Goal: Information Seeking & Learning: Compare options

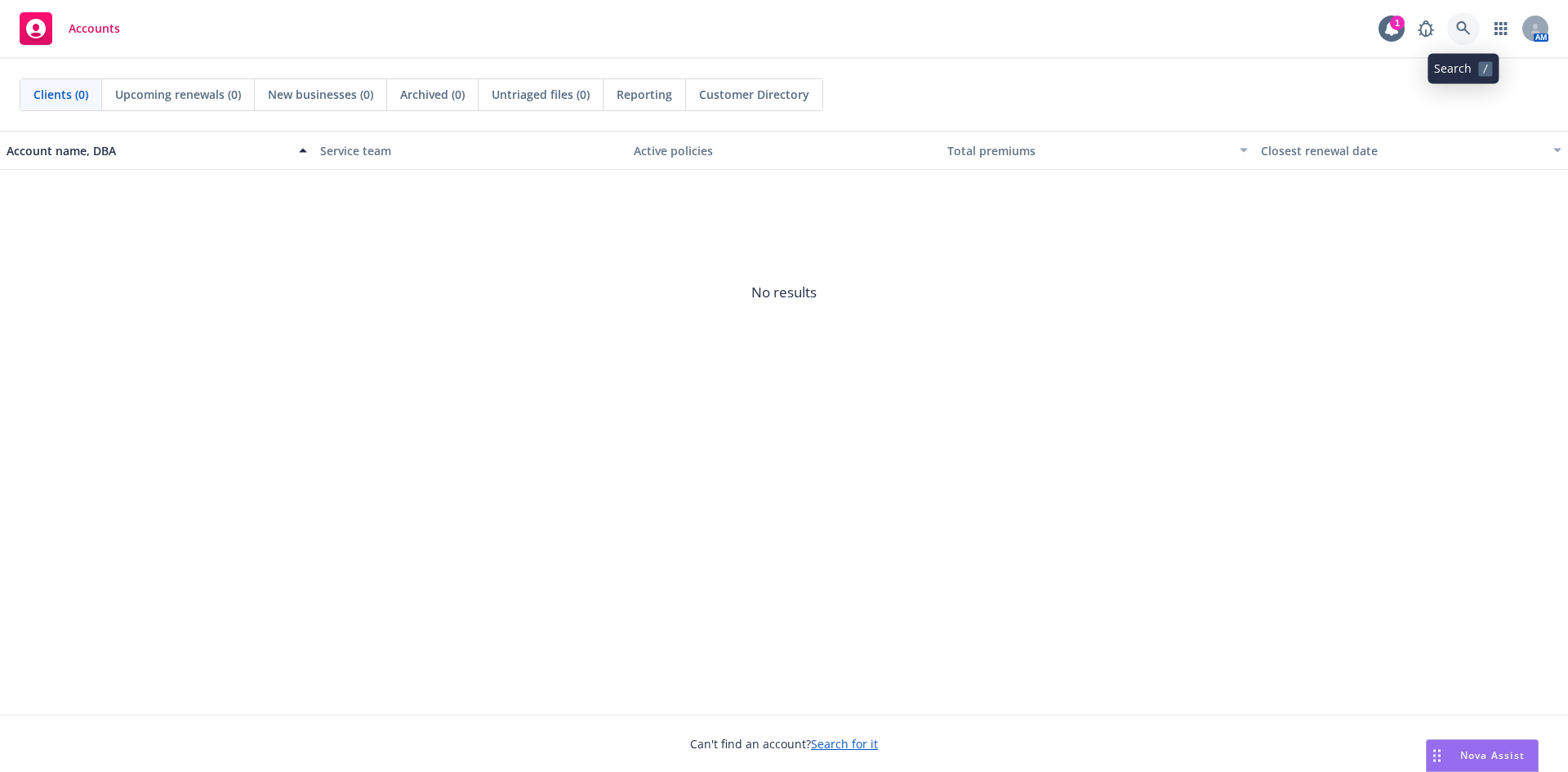
click at [1452, 33] on link at bounding box center [1463, 29] width 33 height 33
drag, startPoint x: 1397, startPoint y: 242, endPoint x: 1438, endPoint y: 81, distance: 166.1
click at [1453, 30] on link at bounding box center [1463, 29] width 33 height 33
click at [1469, 21] on icon at bounding box center [1463, 28] width 14 height 14
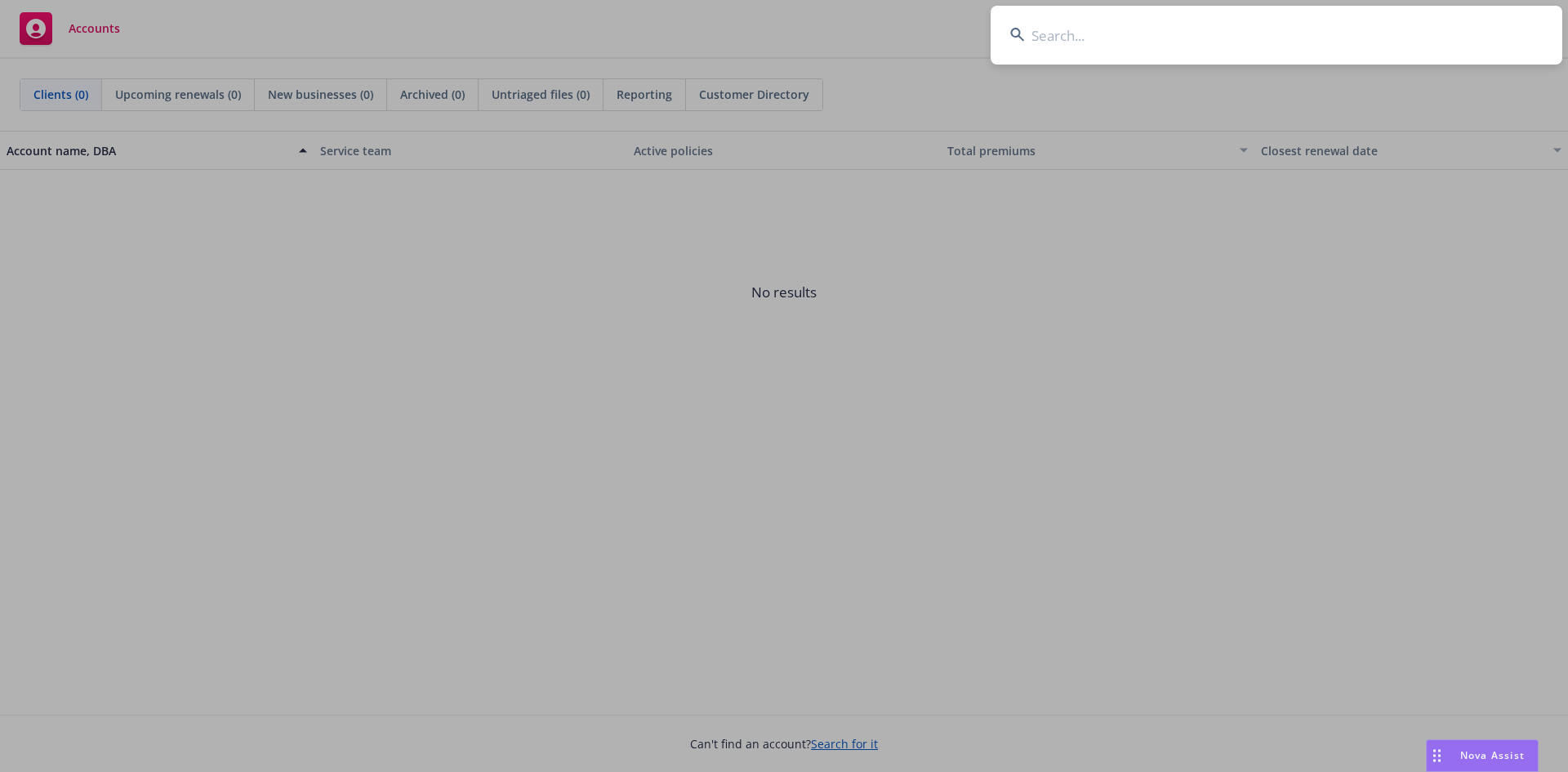
click at [1161, 35] on input at bounding box center [1277, 35] width 572 height 59
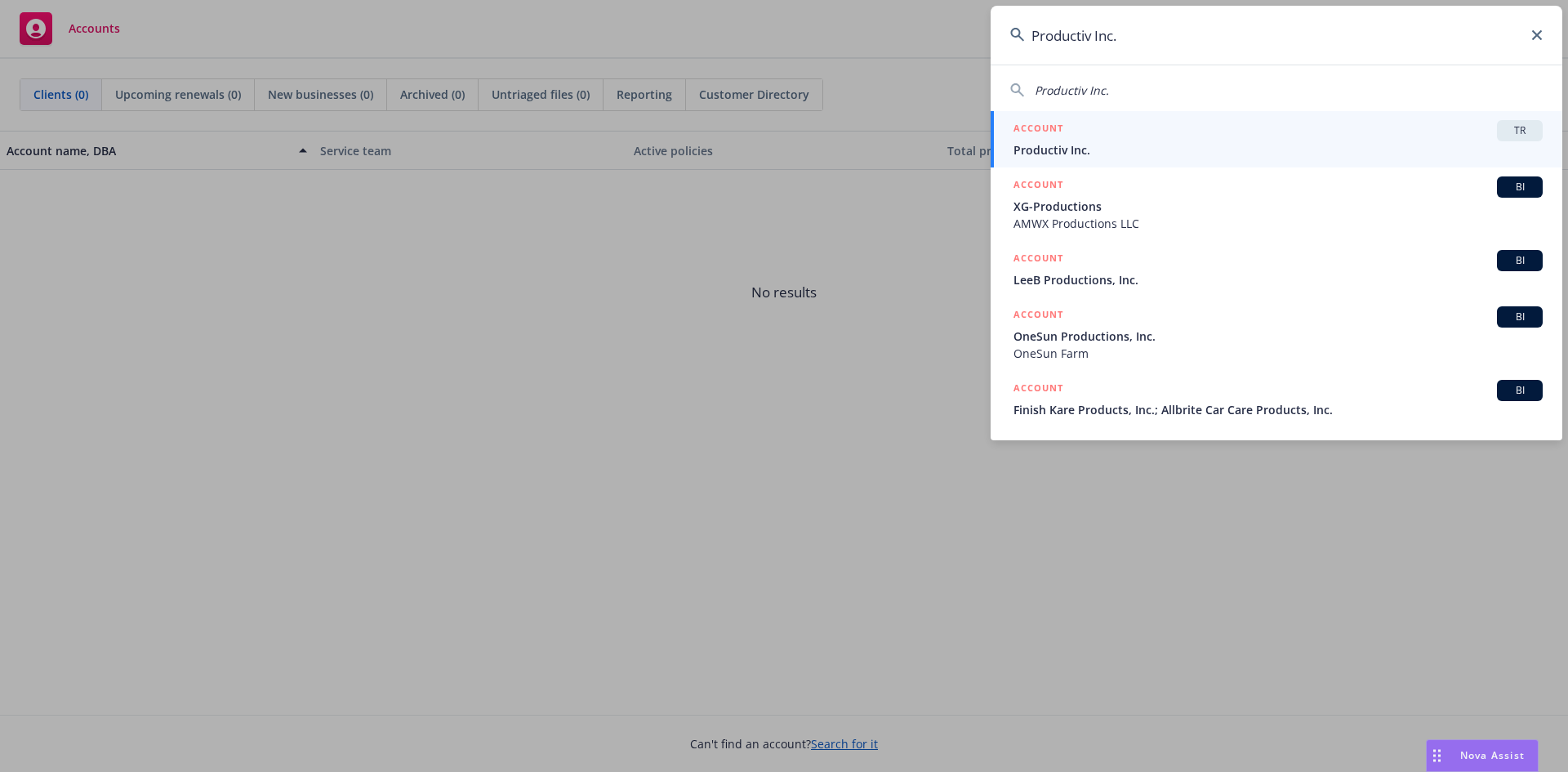
type input "Productiv Inc."
click at [1527, 127] on span "TR" at bounding box center [1520, 130] width 33 height 14
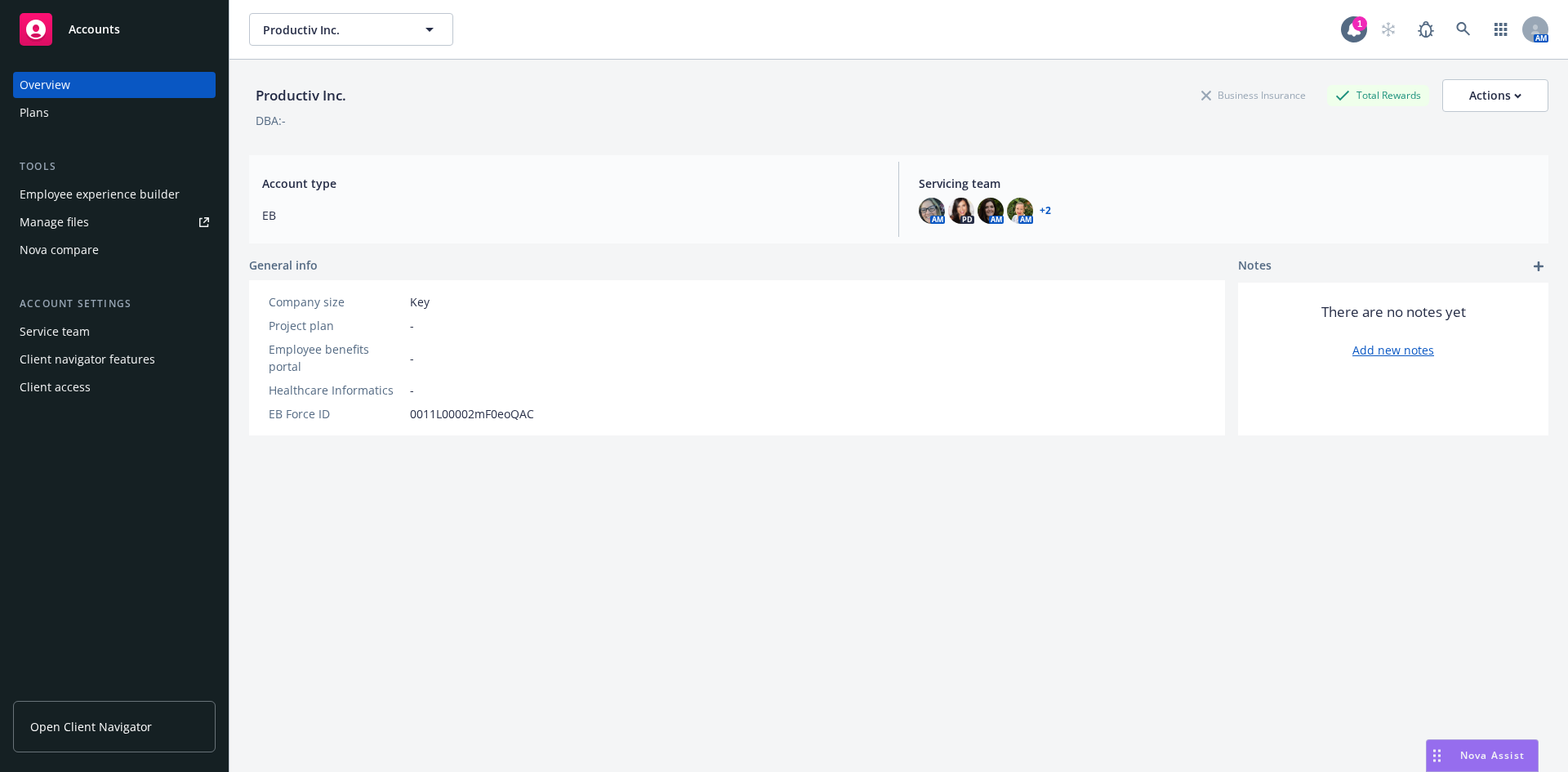
click at [64, 243] on div "Nova compare" at bounding box center [59, 249] width 79 height 26
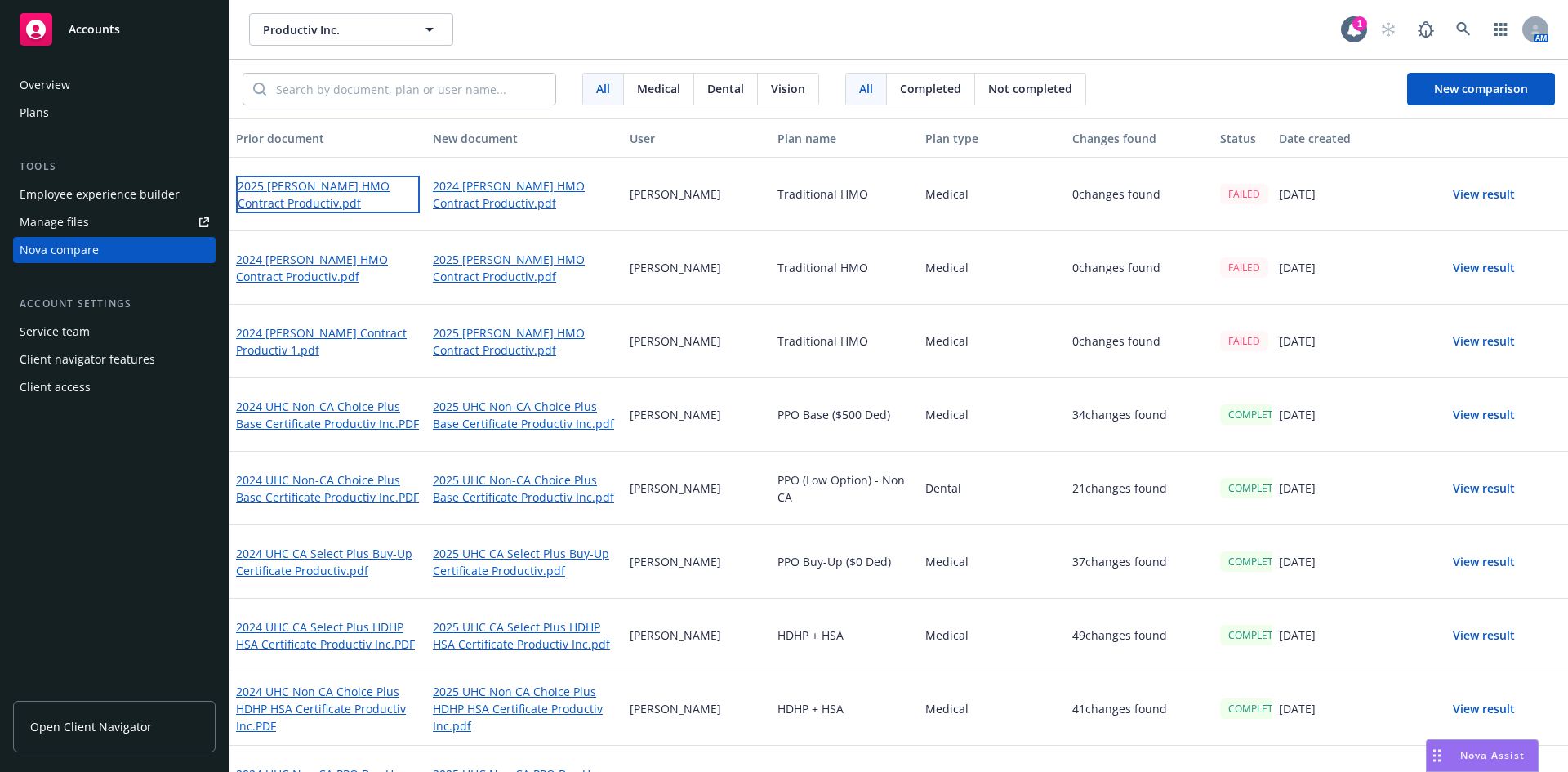
click at [343, 187] on link "2025 [PERSON_NAME] HMO Contract Productiv.pdf" at bounding box center [328, 194] width 184 height 37
click at [1451, 82] on span "New comparison" at bounding box center [1481, 89] width 94 height 15
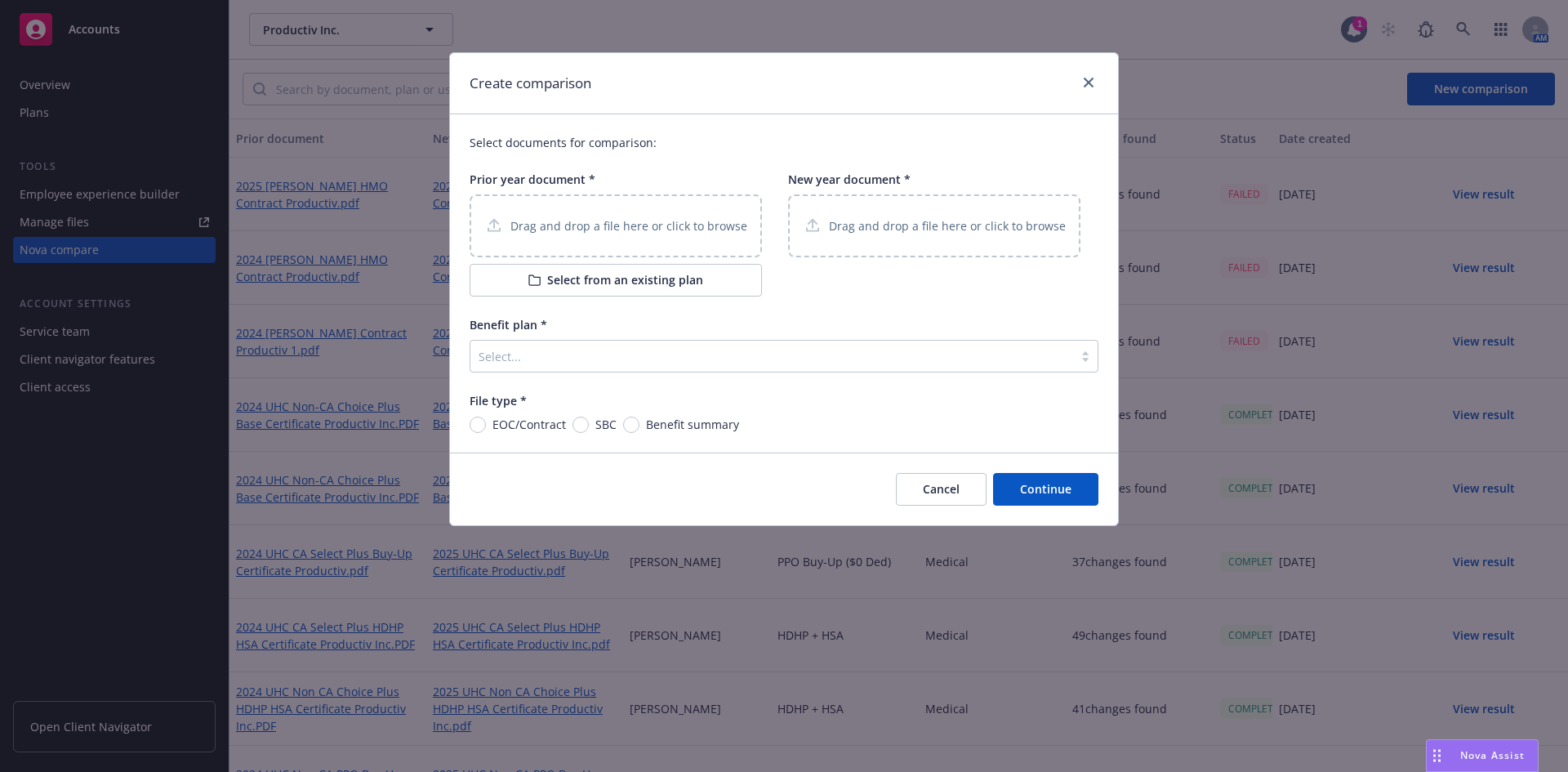
click at [594, 238] on div "Drag and drop a file here or click to browse" at bounding box center [616, 226] width 292 height 63
click at [1083, 83] on link "close" at bounding box center [1088, 82] width 19 height 19
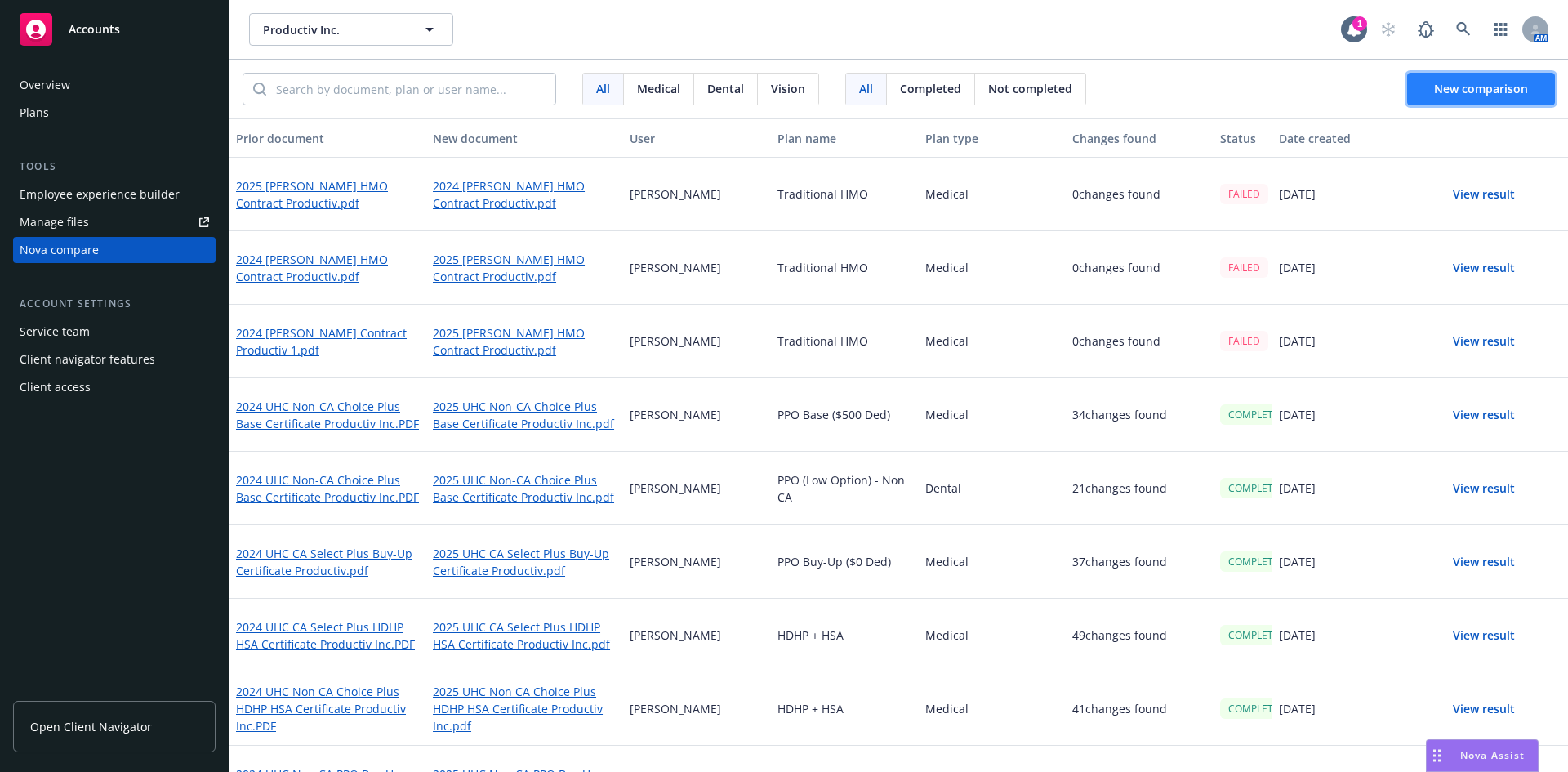
click at [1431, 87] on button "New comparison" at bounding box center [1481, 89] width 148 height 33
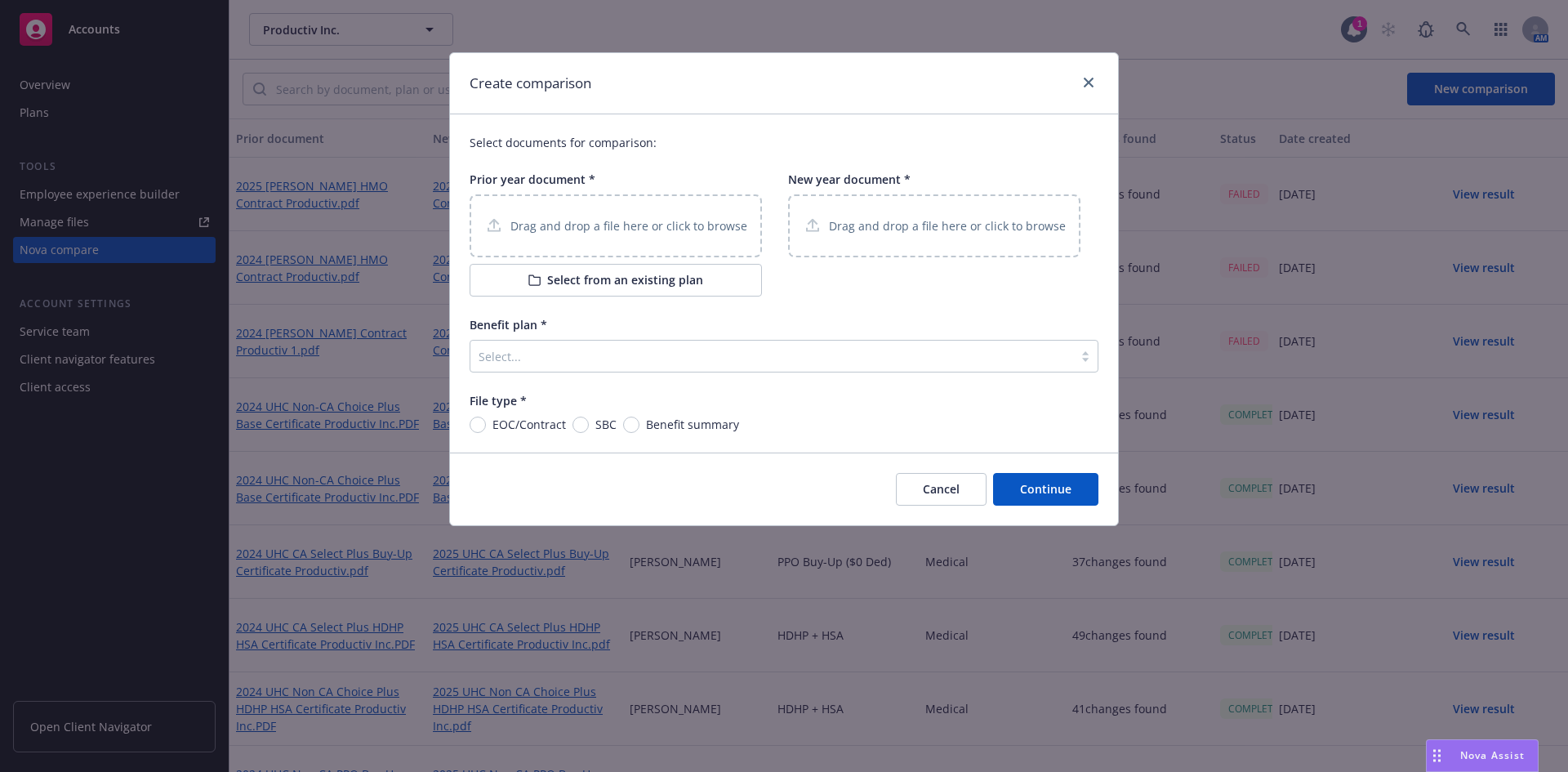
click at [672, 235] on p "Drag and drop a file here or click to browse" at bounding box center [629, 226] width 237 height 17
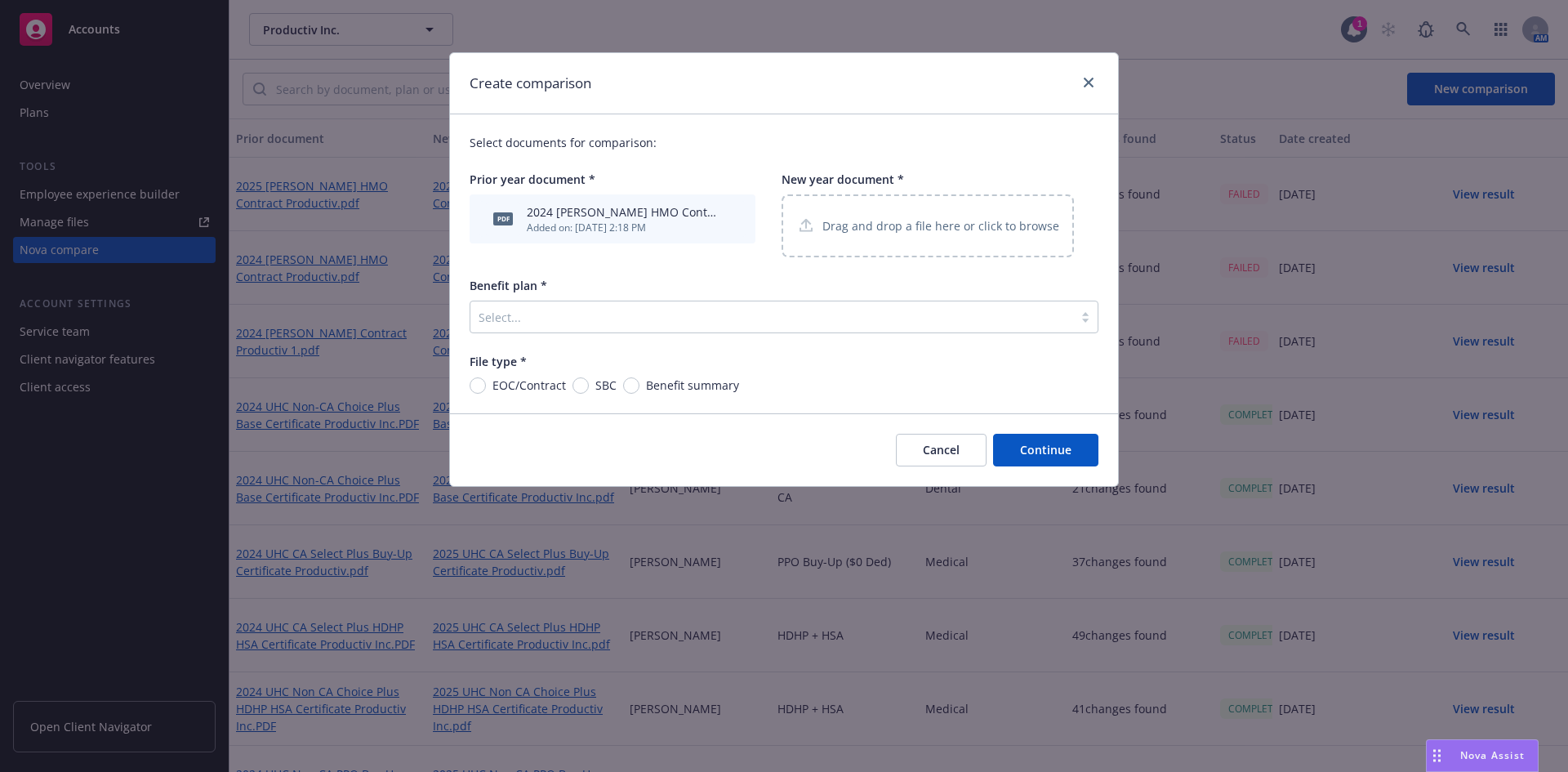
click at [928, 216] on div "Drag and drop a file here or click to browse" at bounding box center [928, 226] width 263 height 20
click at [610, 321] on div at bounding box center [772, 317] width 586 height 19
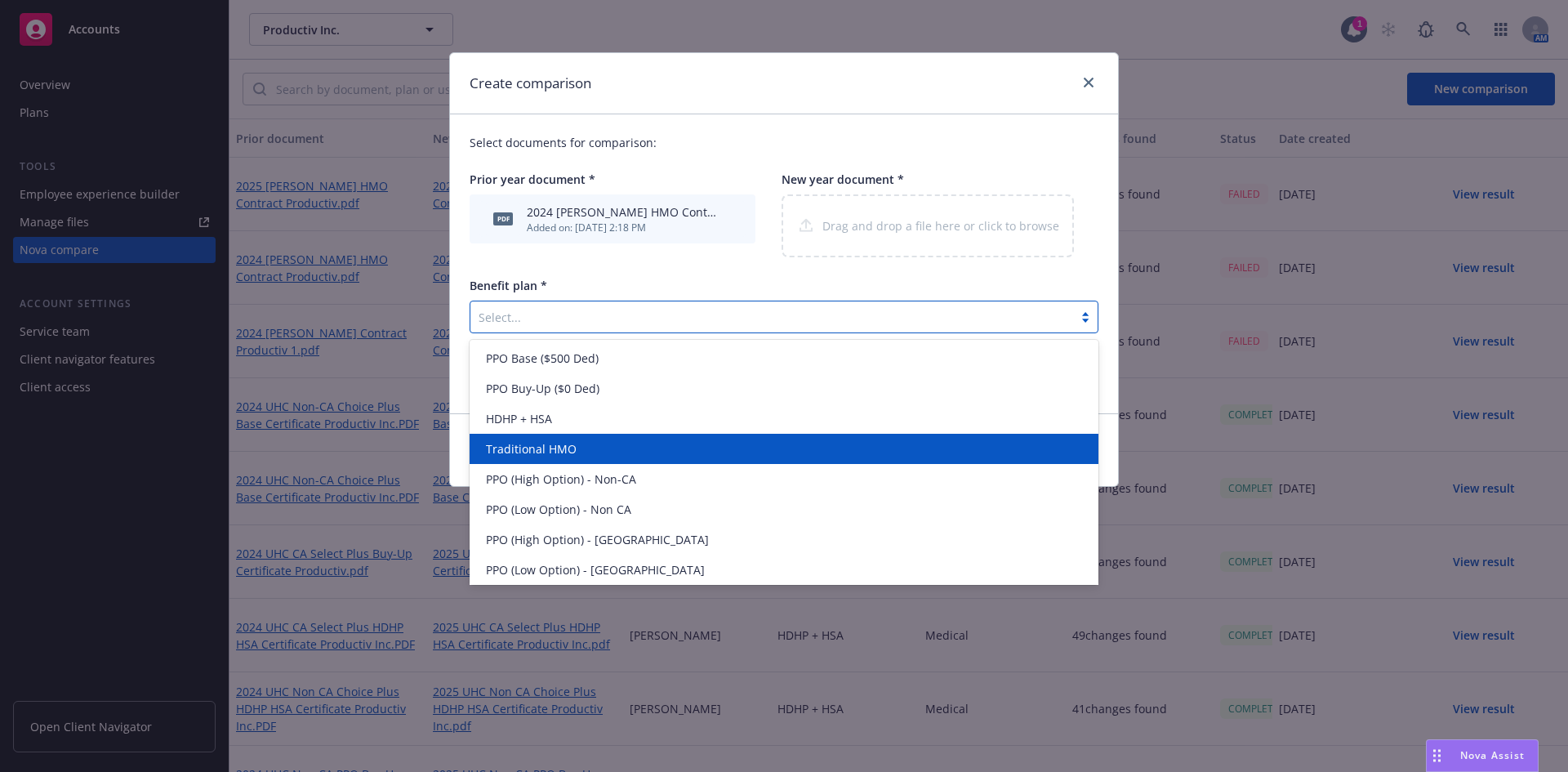
click at [575, 438] on div "Traditional HMO" at bounding box center [784, 449] width 629 height 30
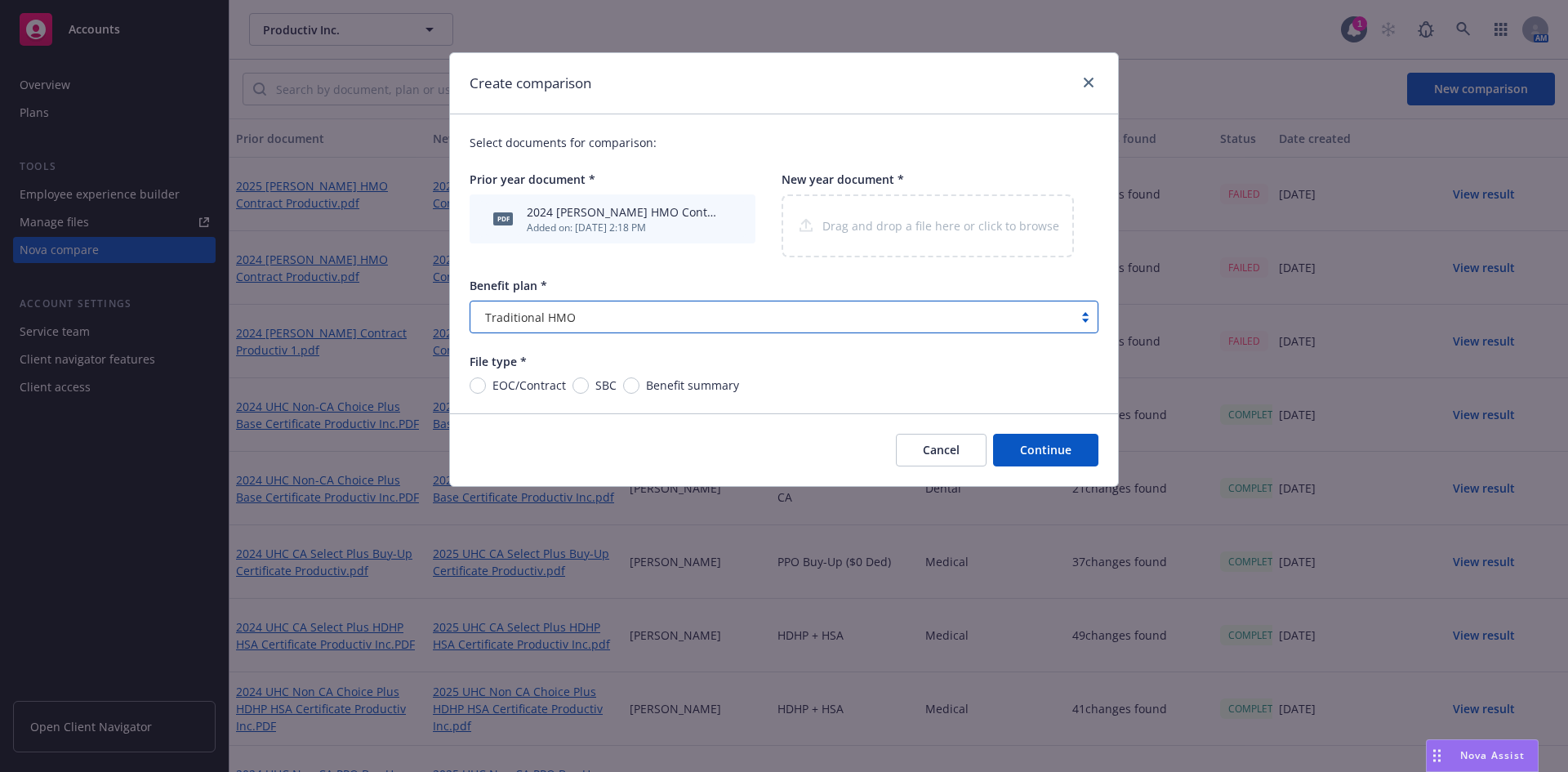
click at [472, 383] on div "Select documents for comparison: Prior year document * pdf 2024 [PERSON_NAME] H…" at bounding box center [784, 264] width 668 height 299
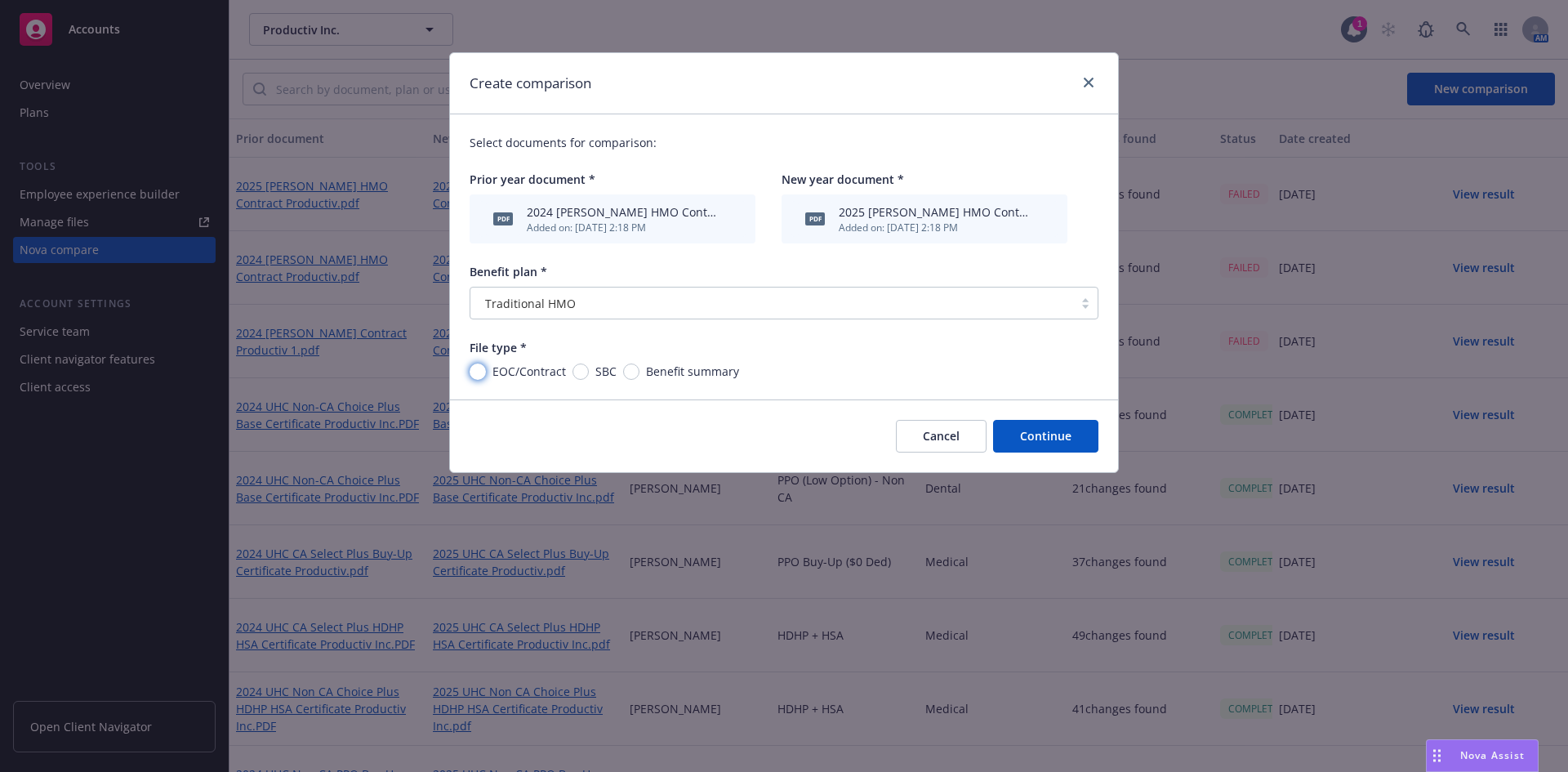
click at [473, 367] on input "EOC/Contract" at bounding box center [477, 371] width 16 height 16
radio input "true"
drag, startPoint x: 1032, startPoint y: 428, endPoint x: 1010, endPoint y: 422, distance: 22.8
click at [1032, 428] on button "Continue" at bounding box center [1046, 436] width 106 height 33
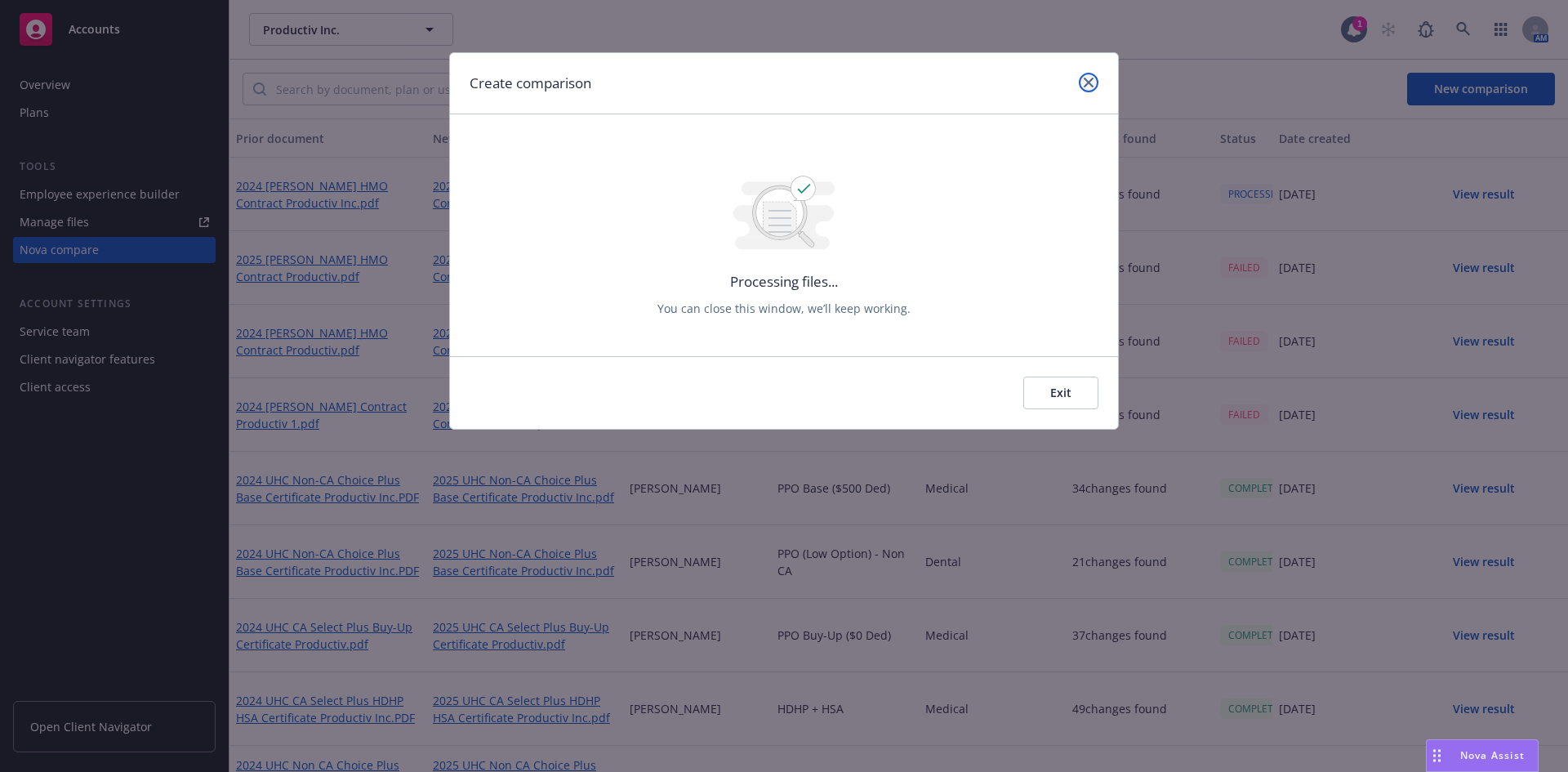
click at [1097, 86] on link "close" at bounding box center [1088, 82] width 19 height 19
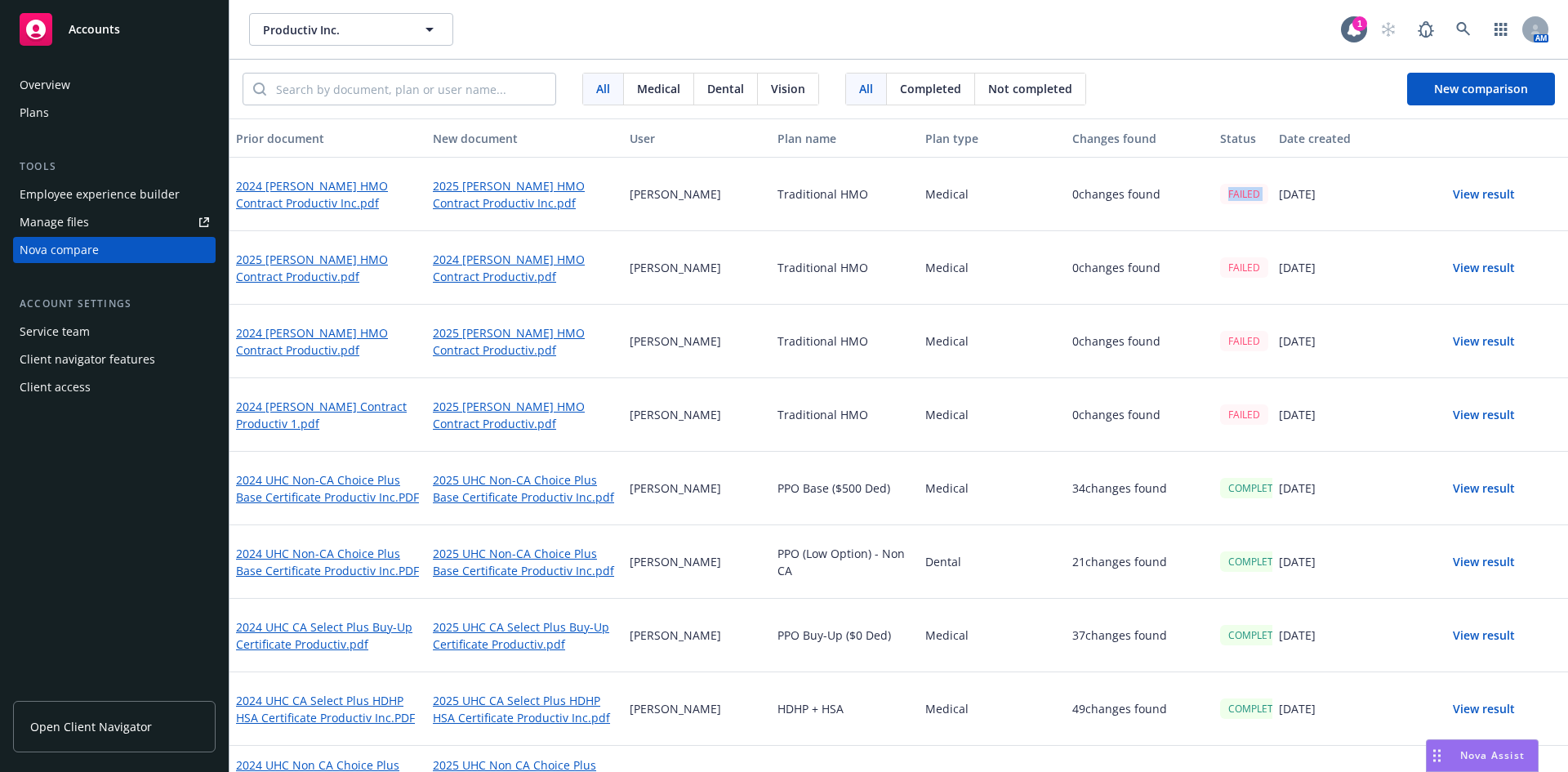
drag, startPoint x: 1264, startPoint y: 201, endPoint x: 1220, endPoint y: 200, distance: 44.0
click at [1220, 200] on div "2024 [PERSON_NAME] HMO Contract Productiv Inc.pdf 2025 [PERSON_NAME] HMO Contra…" at bounding box center [899, 194] width 1339 height 73
click at [1237, 210] on div "FAILED" at bounding box center [1244, 194] width 59 height 73
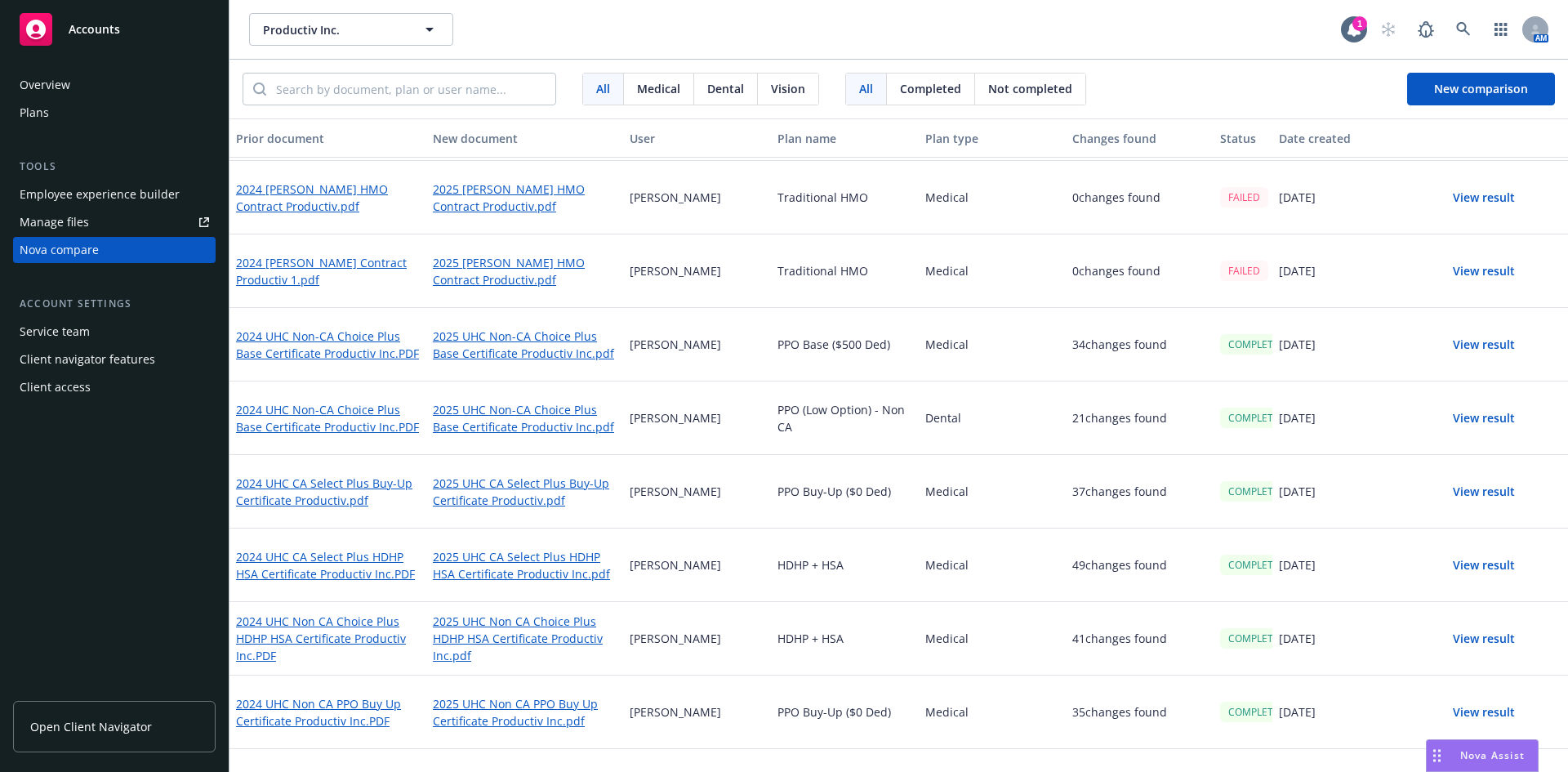
scroll to position [194, 0]
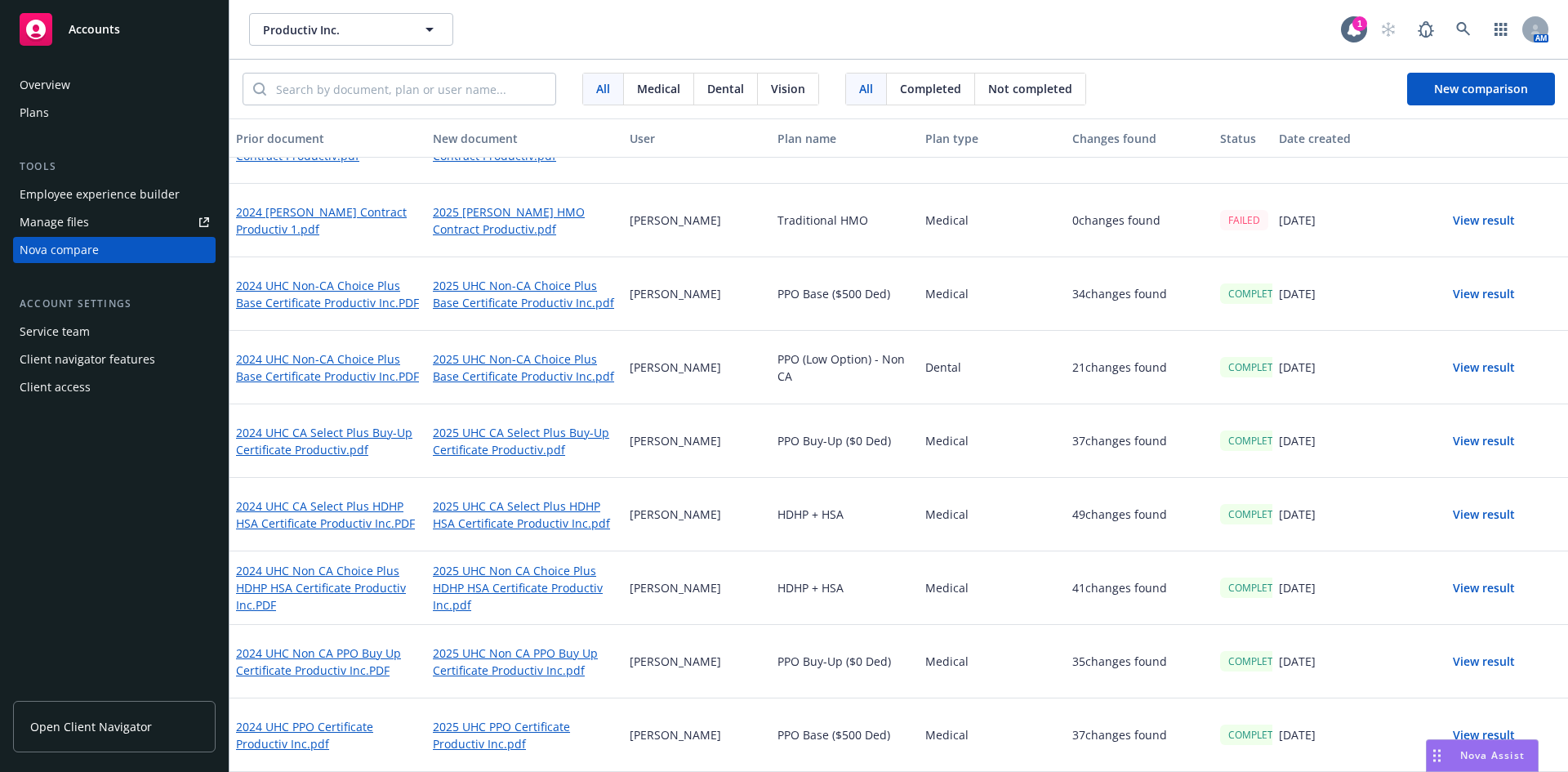
click at [1194, 33] on div "Productiv Inc. Productiv Inc." at bounding box center [795, 29] width 1092 height 33
click at [1458, 36] on icon at bounding box center [1463, 29] width 14 height 14
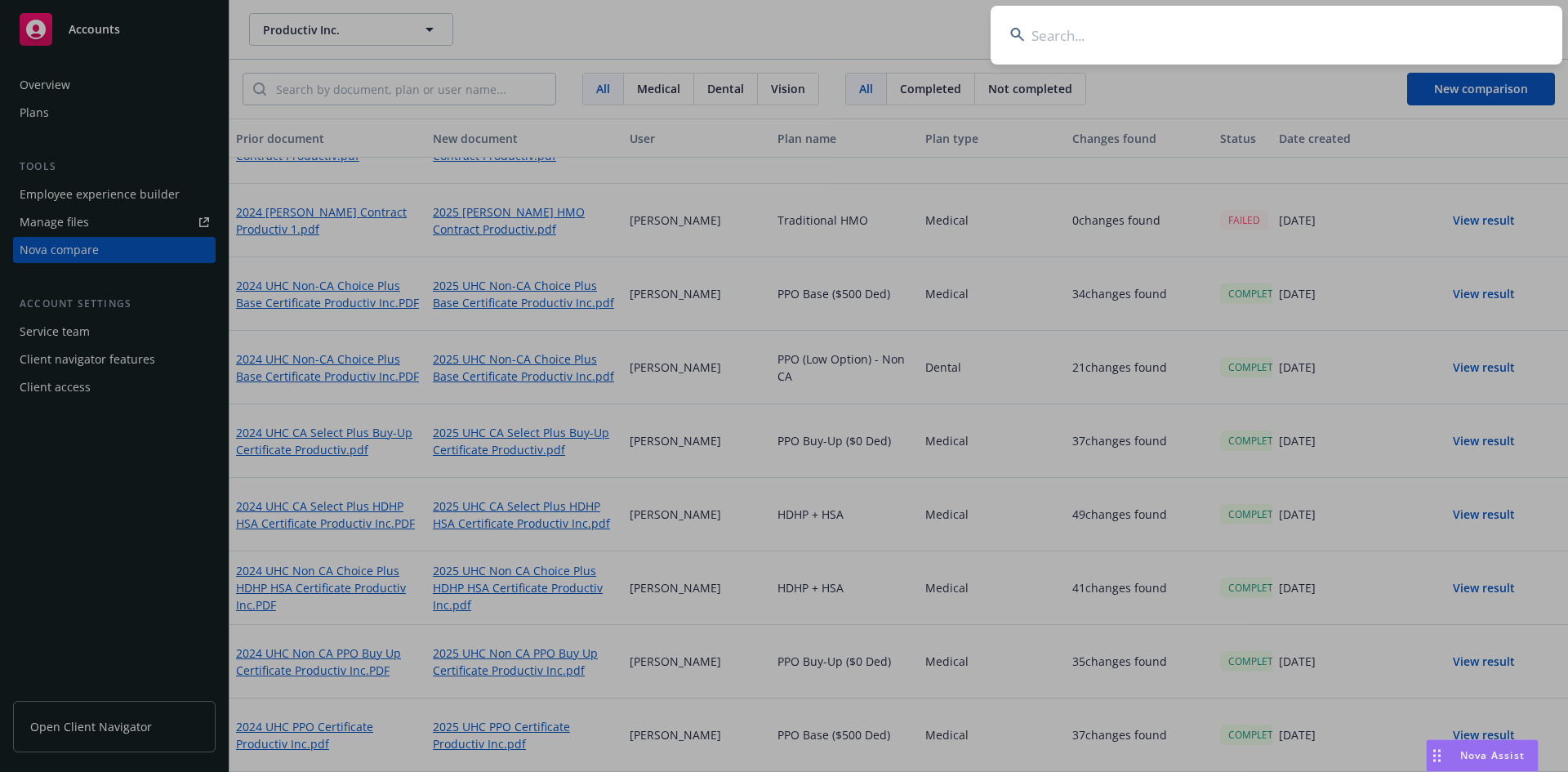
click at [1365, 41] on input at bounding box center [1277, 35] width 572 height 59
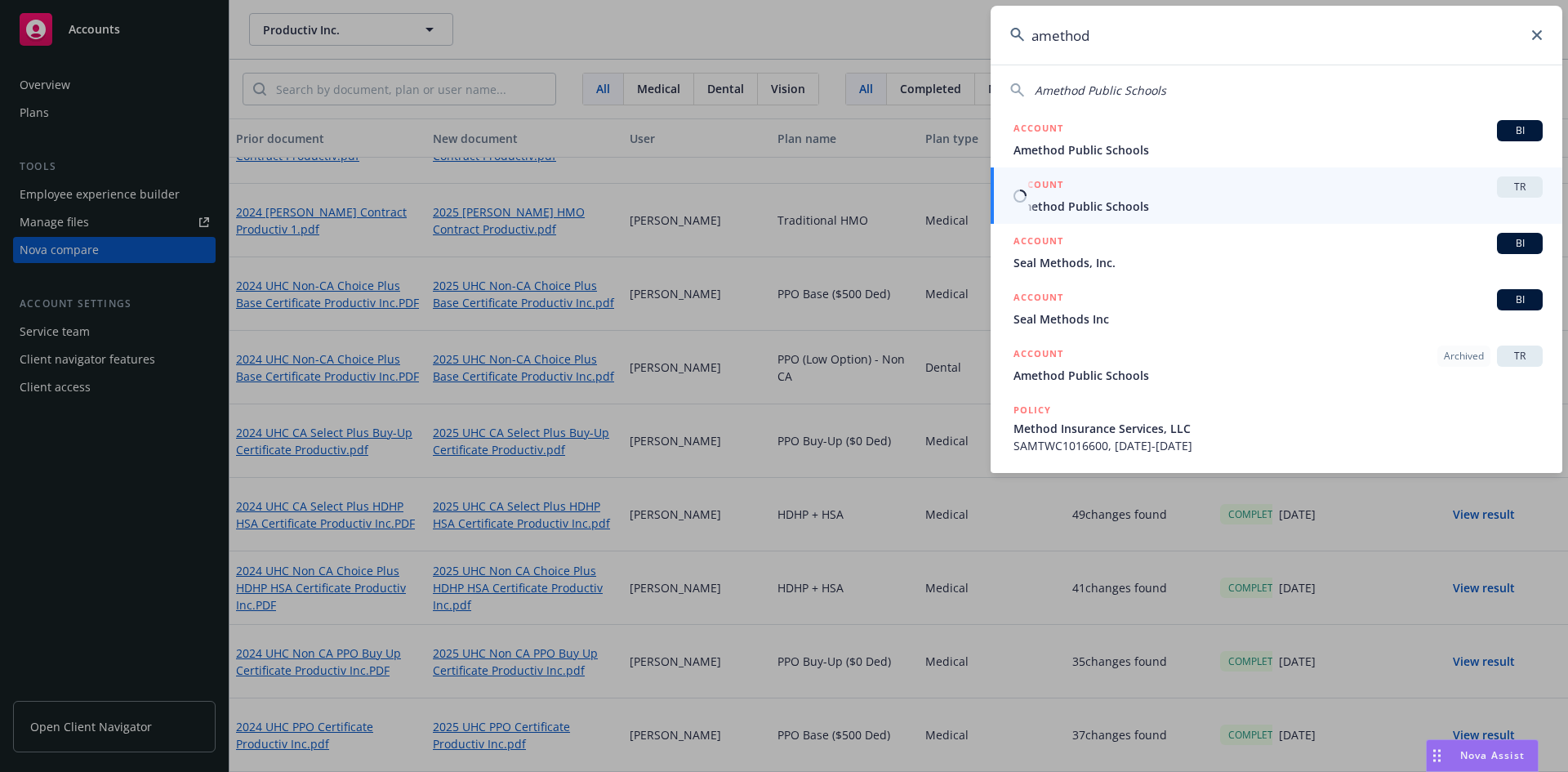
type input "amethod"
click at [1516, 186] on span "TR" at bounding box center [1520, 187] width 33 height 14
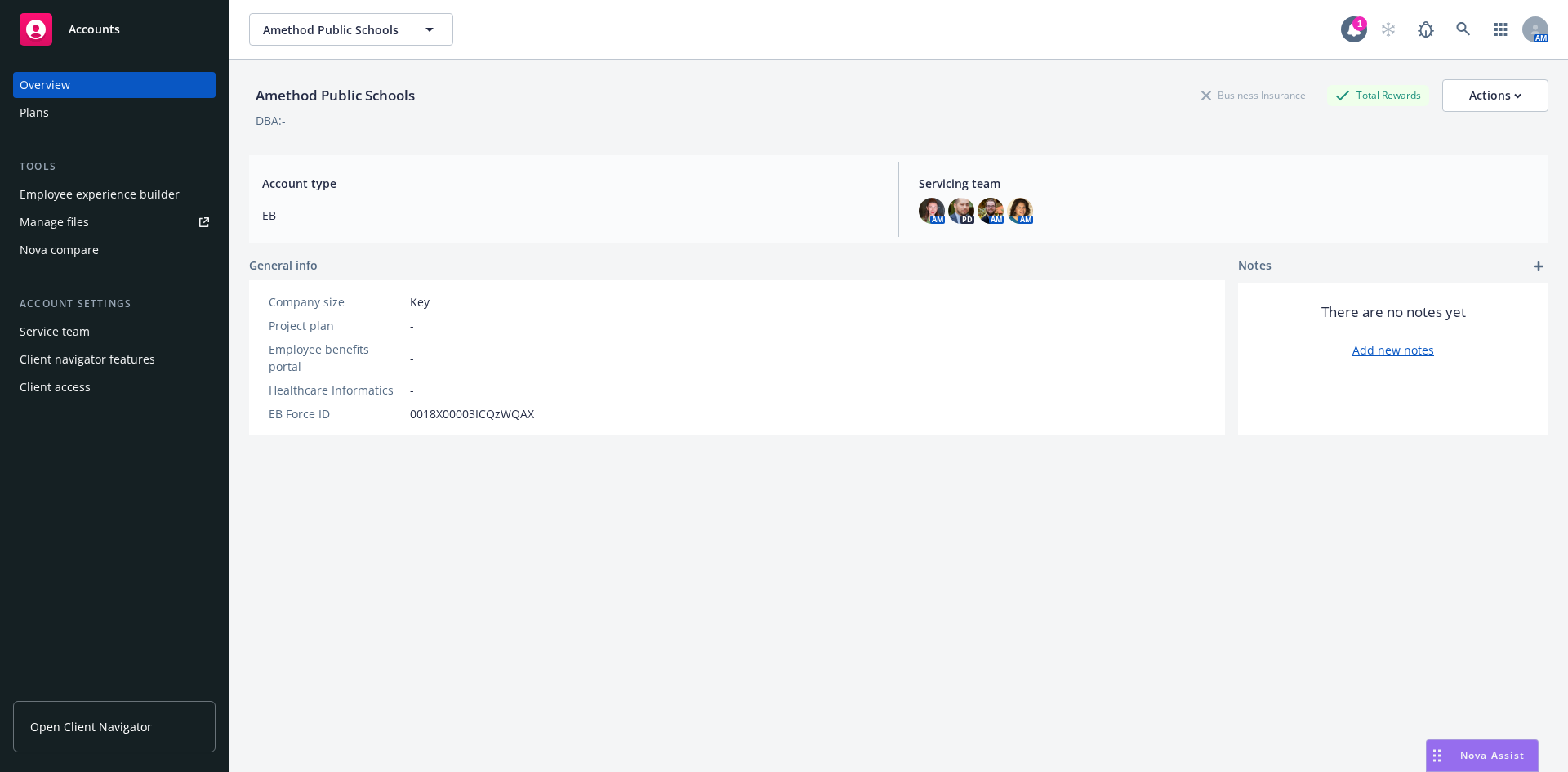
click at [91, 249] on div "Nova compare" at bounding box center [59, 249] width 79 height 26
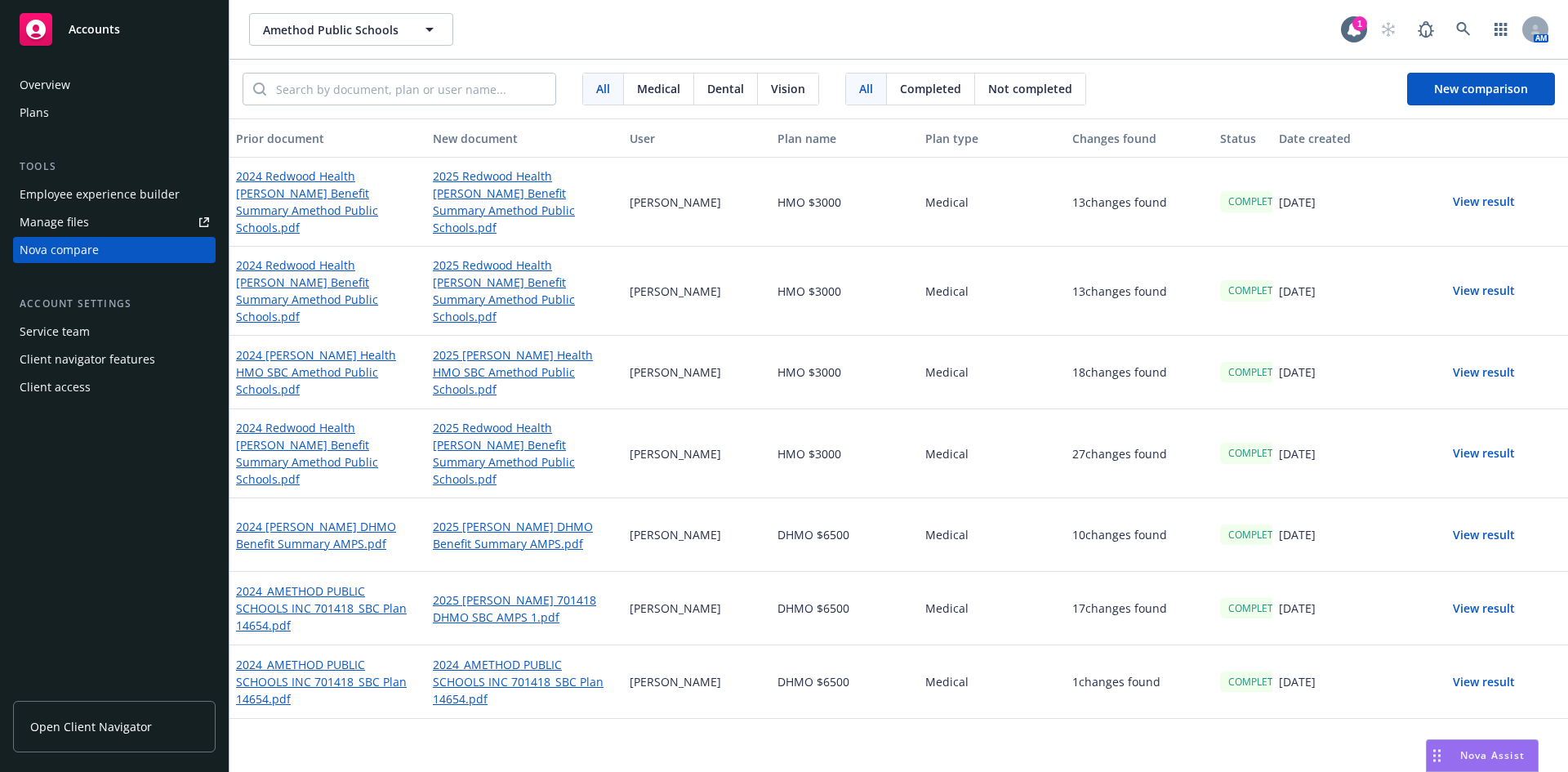
click at [1486, 356] on button "View result" at bounding box center [1484, 372] width 114 height 33
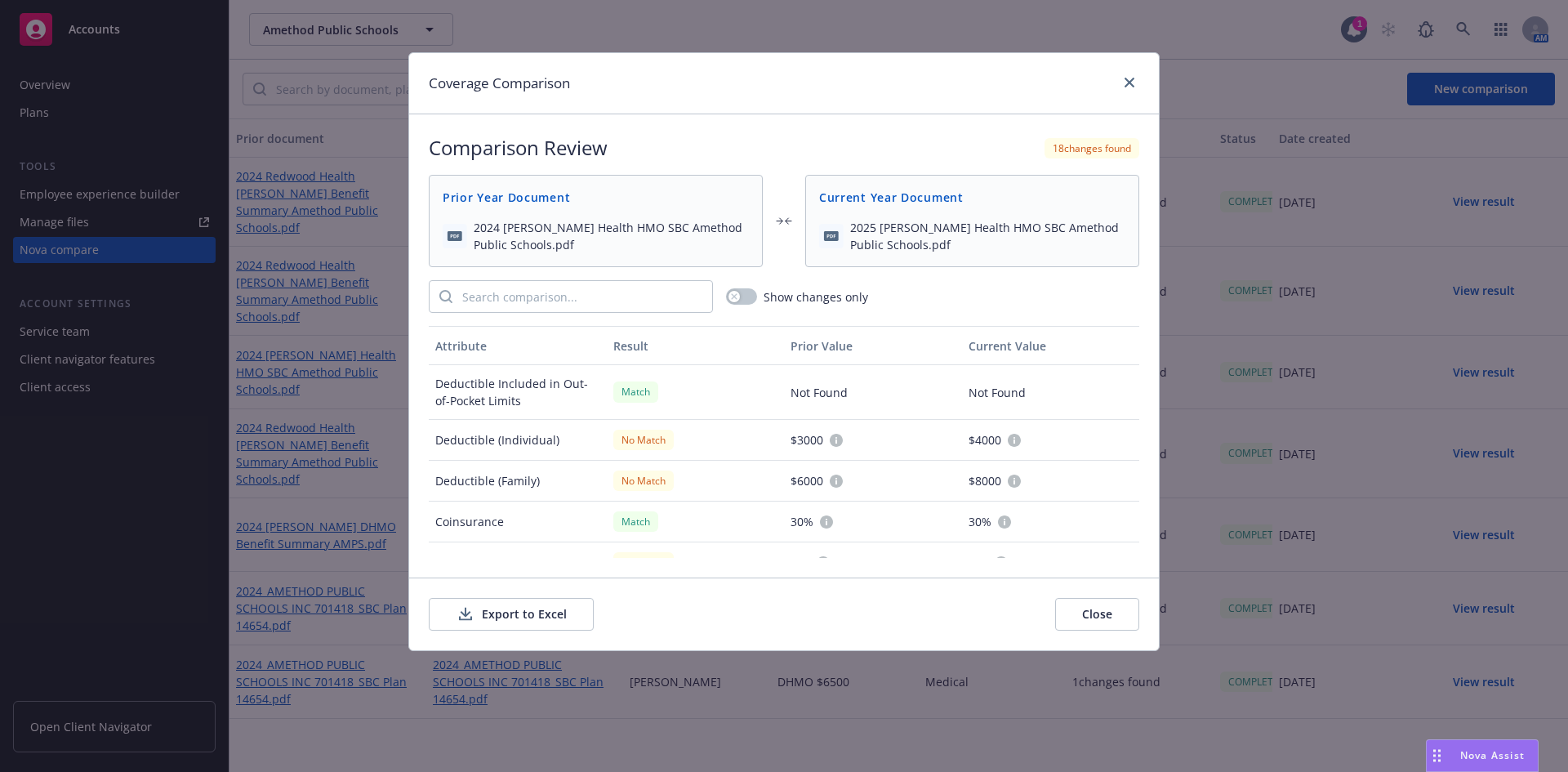
click at [505, 612] on button "Export to Excel" at bounding box center [511, 614] width 165 height 33
click at [1136, 79] on link "close" at bounding box center [1130, 82] width 19 height 19
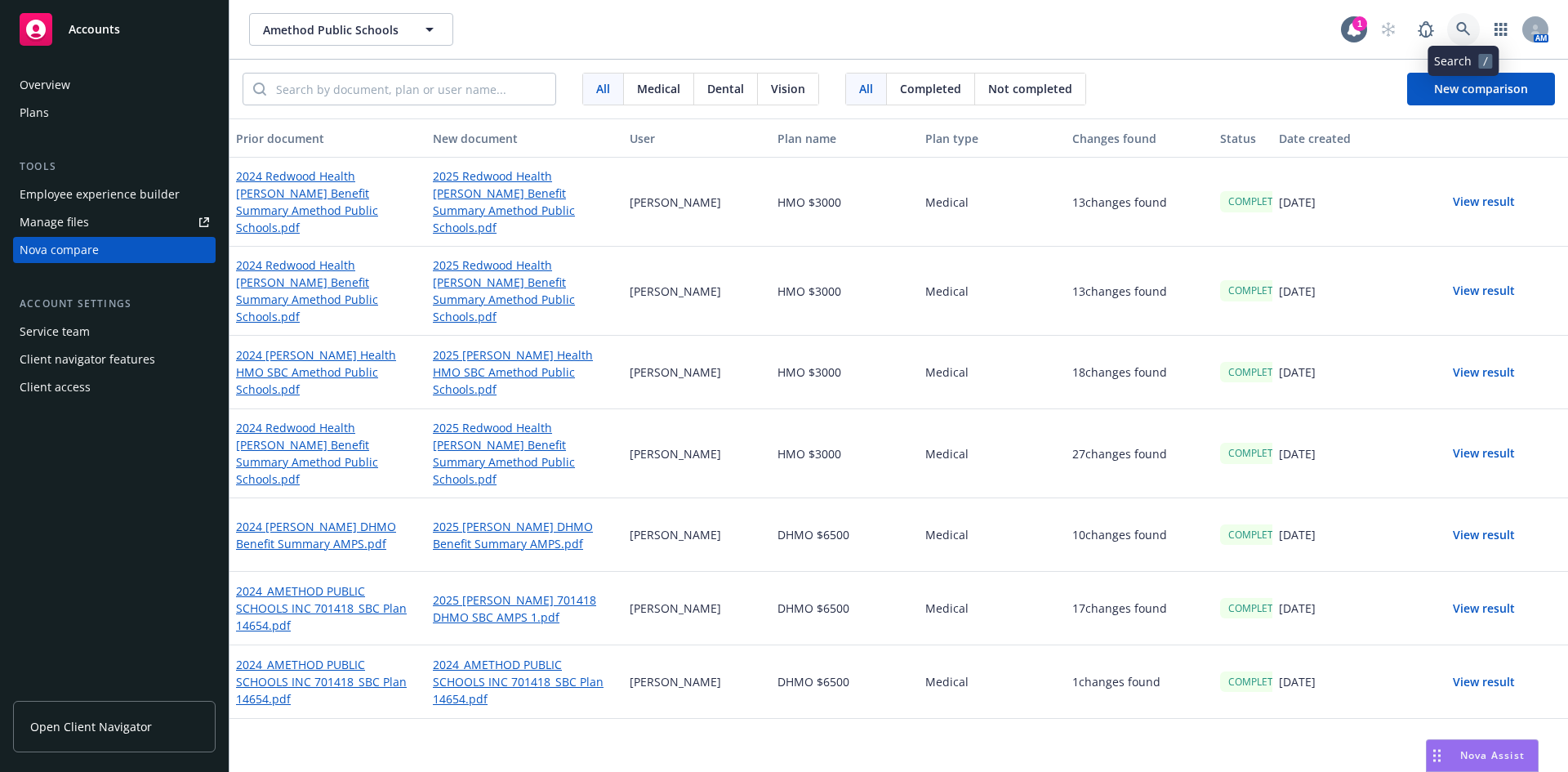
click at [1471, 26] on link at bounding box center [1463, 29] width 33 height 33
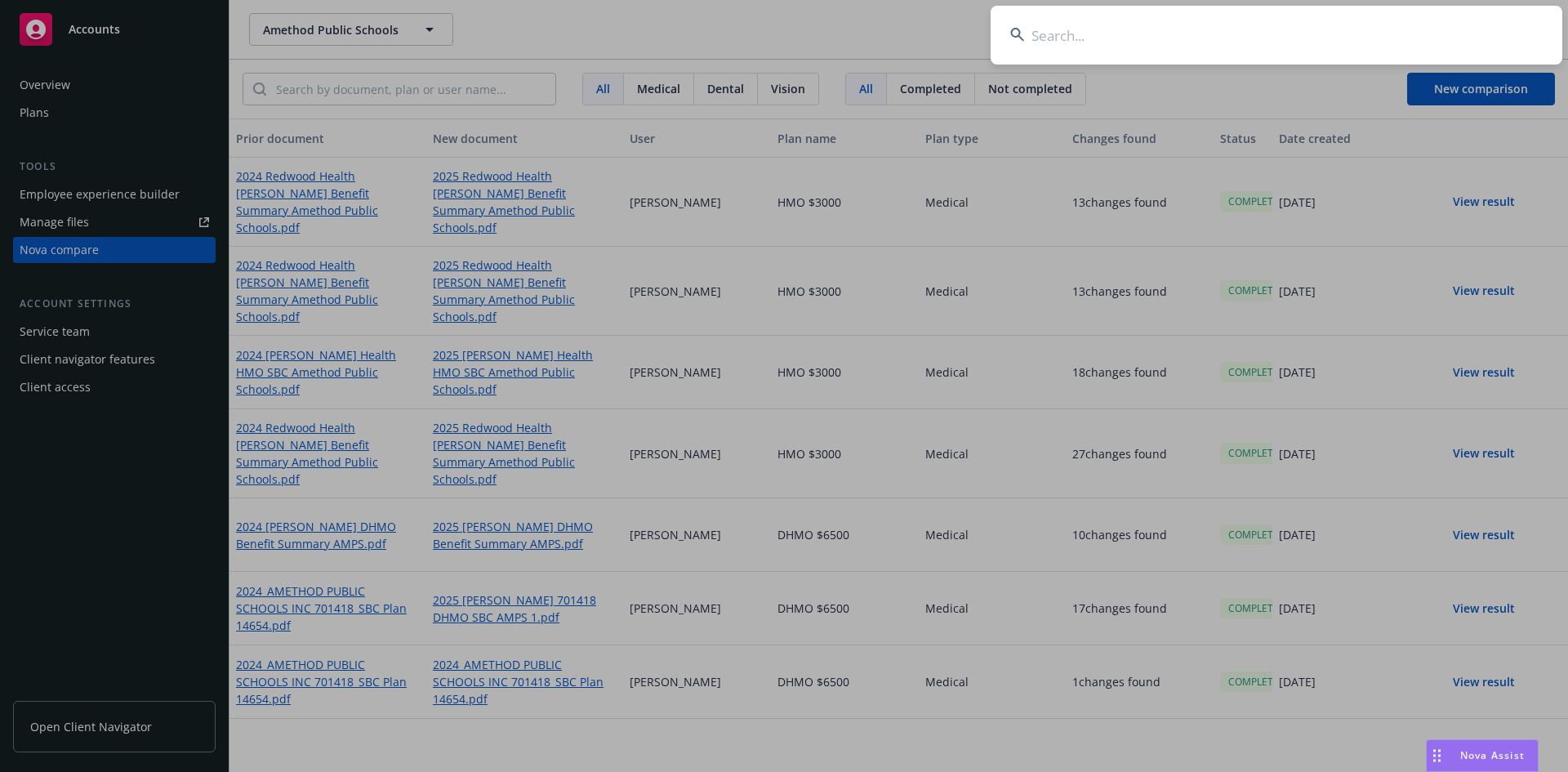
click at [1396, 48] on input at bounding box center [1277, 35] width 572 height 59
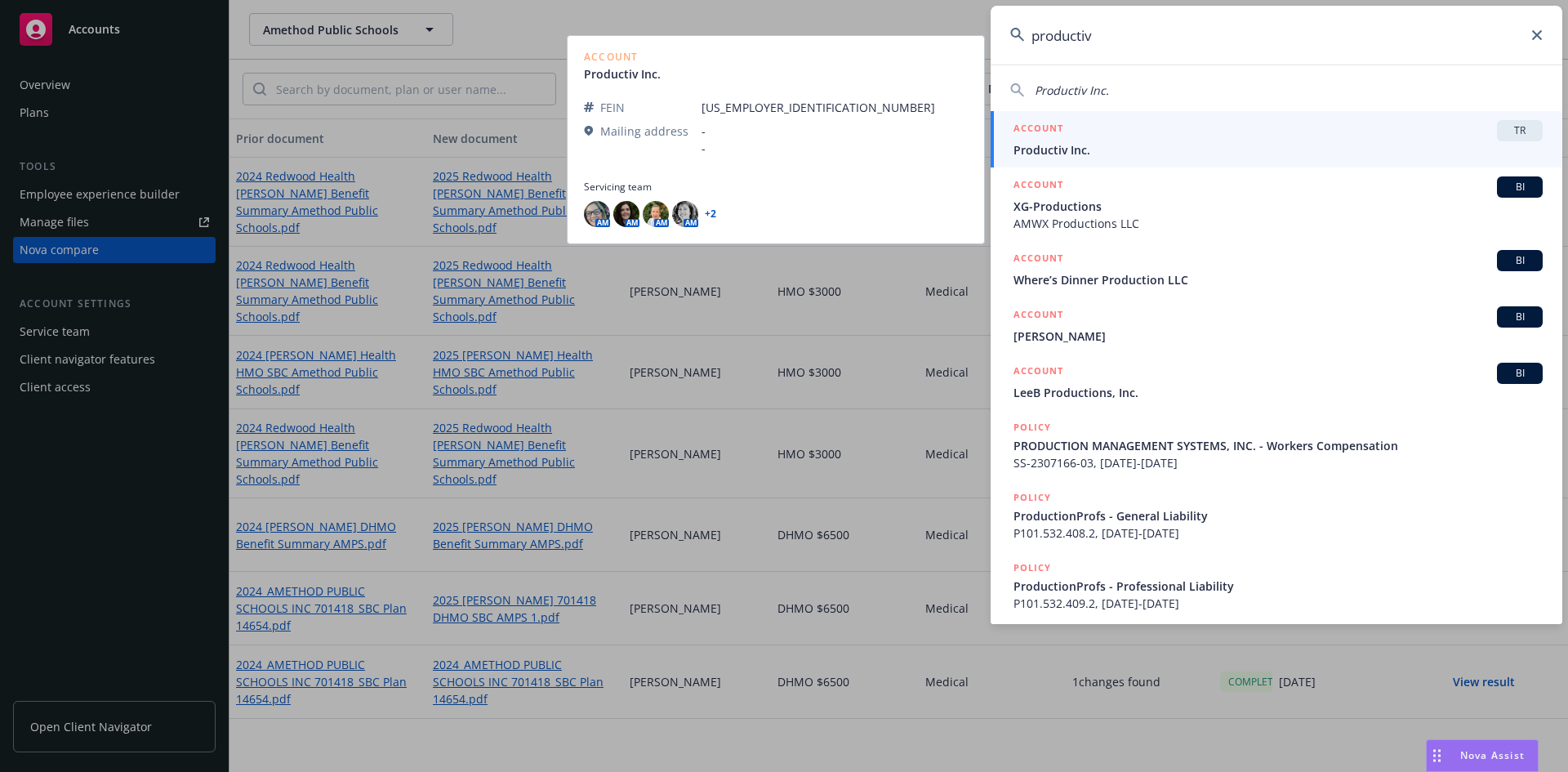
type input "productiv"
click at [1504, 133] on span "TR" at bounding box center [1520, 130] width 33 height 14
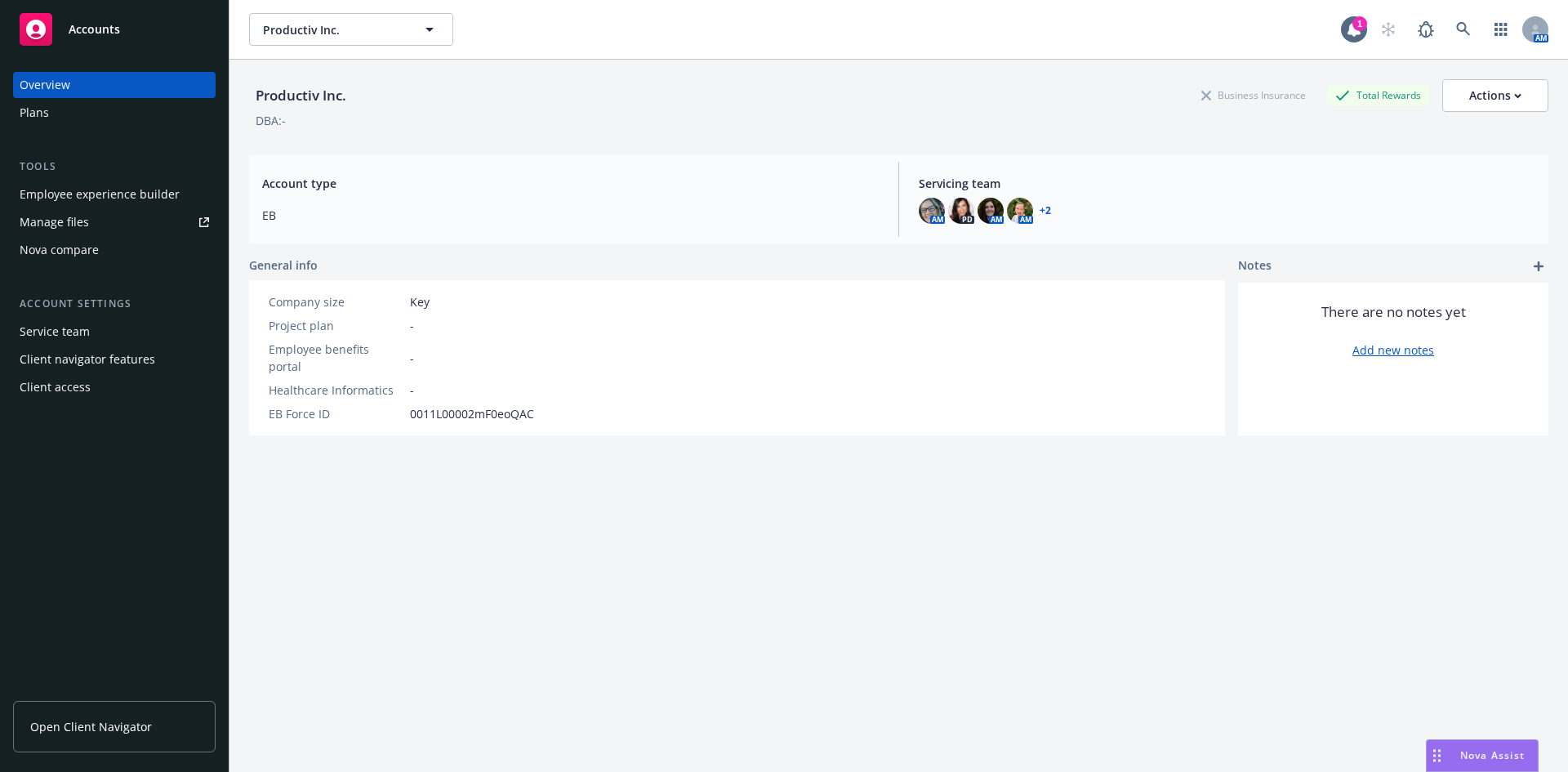
scroll to position [60, 0]
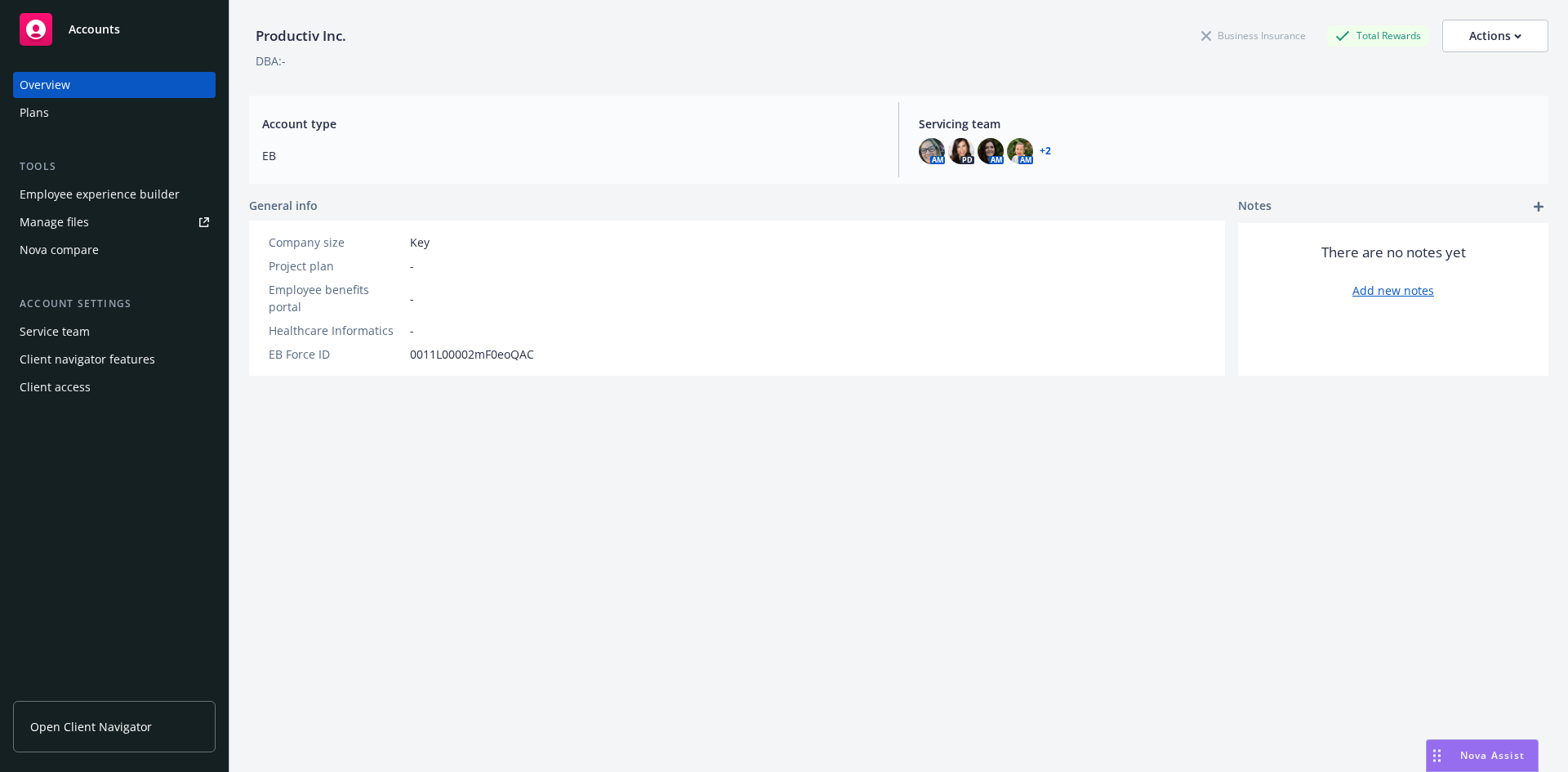
click at [86, 248] on div "Nova compare" at bounding box center [59, 249] width 79 height 26
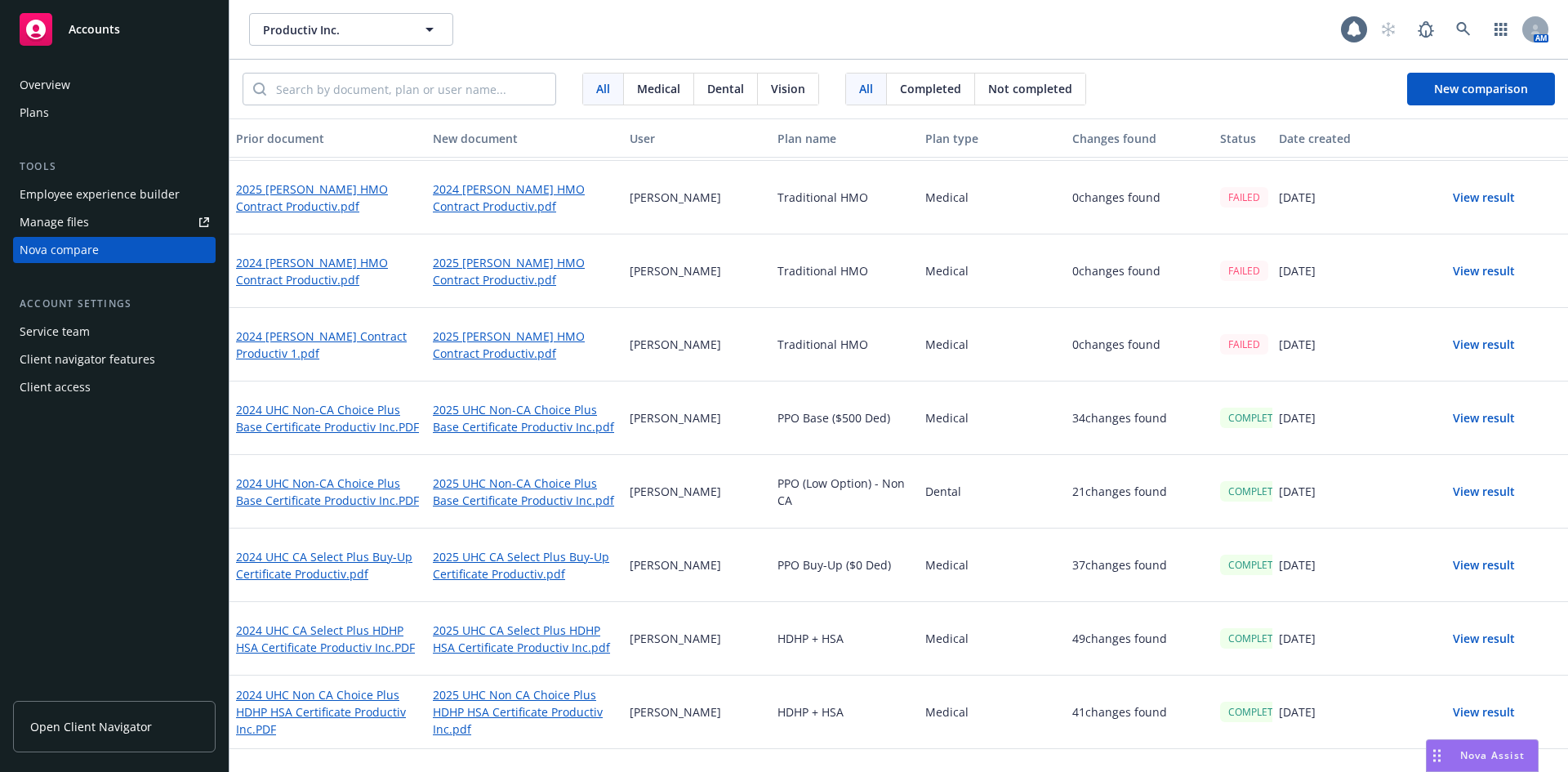
scroll to position [163, 0]
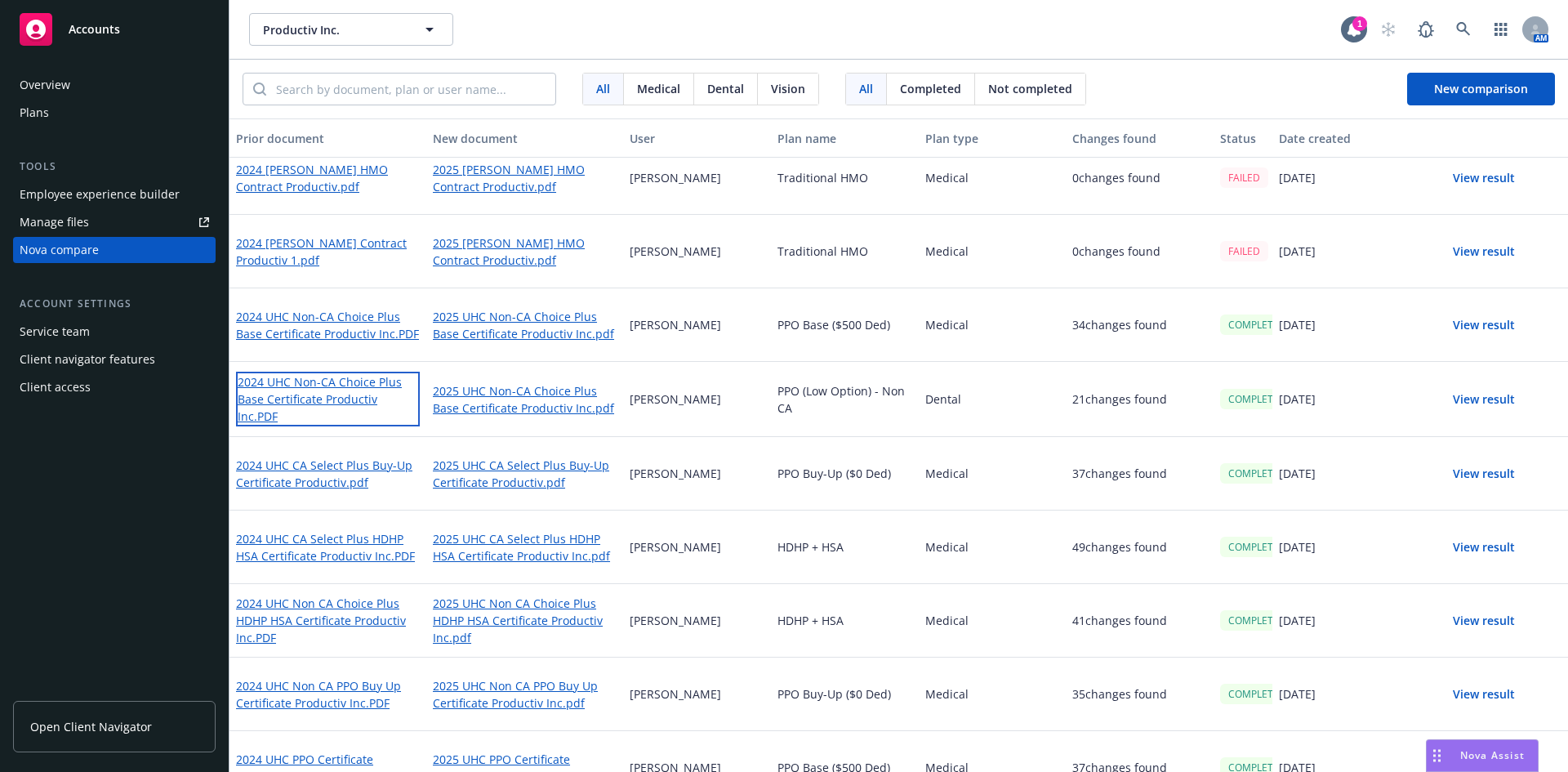
click at [322, 387] on link "2024 UHC Non-CA Choice Plus Base Certificate Productiv Inc.PDF" at bounding box center [328, 399] width 184 height 55
